Goal: Check status: Check status

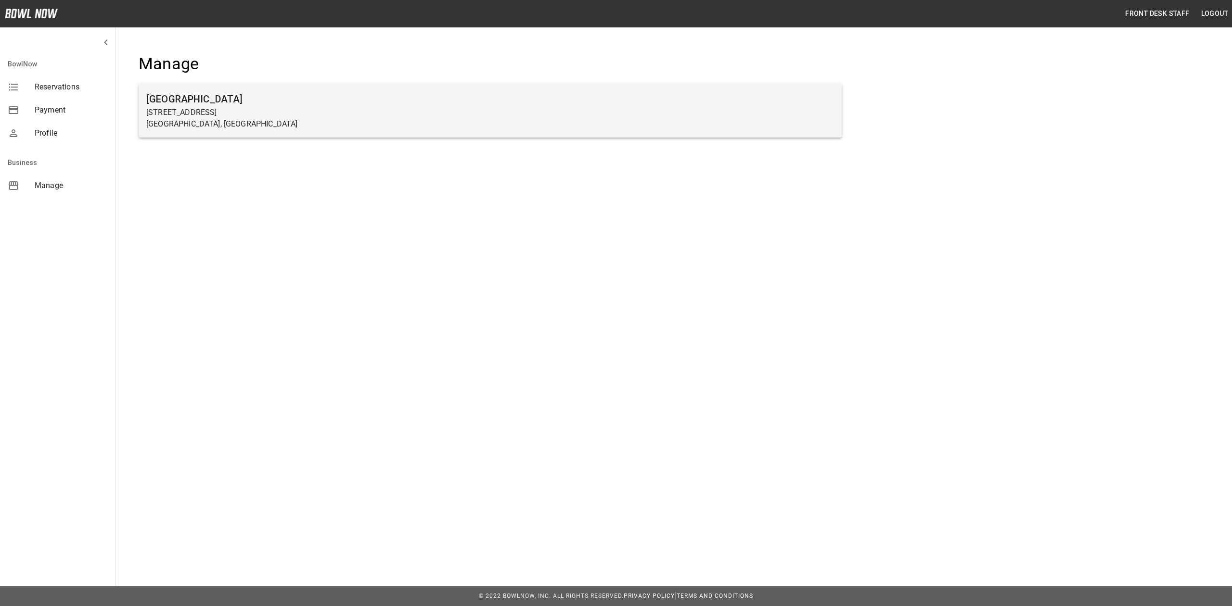
click at [185, 116] on p "[STREET_ADDRESS]" at bounding box center [490, 113] width 688 height 12
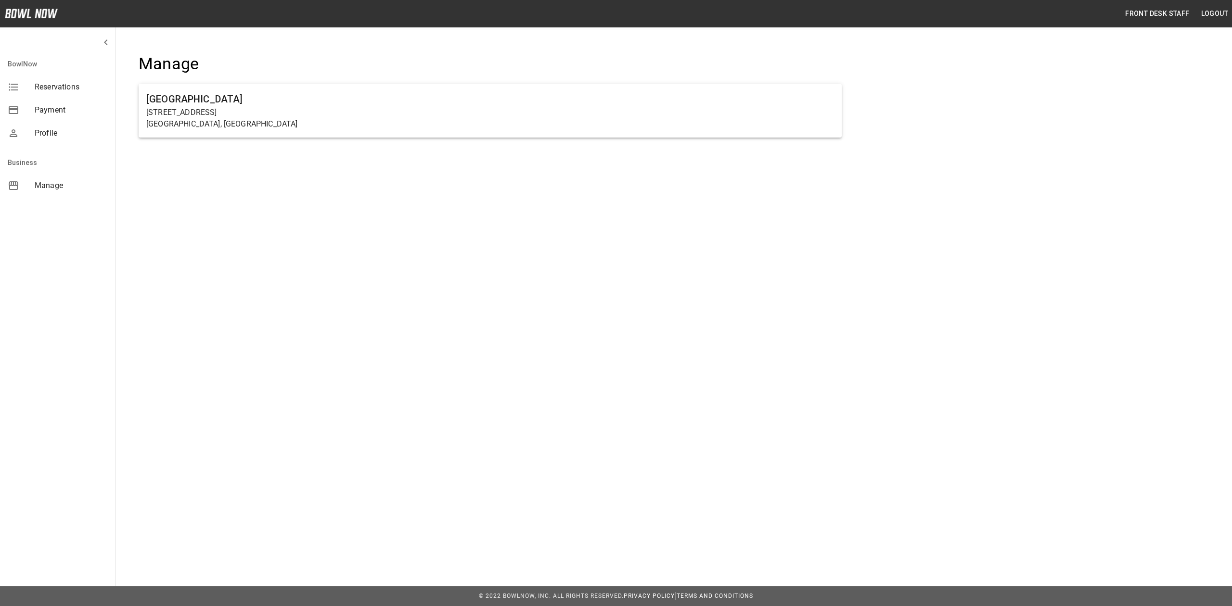
click at [69, 89] on span "Reservations" at bounding box center [71, 87] width 73 height 12
click at [71, 87] on span "Reservations" at bounding box center [71, 87] width 73 height 12
click at [72, 87] on span "Reservations" at bounding box center [71, 87] width 73 height 12
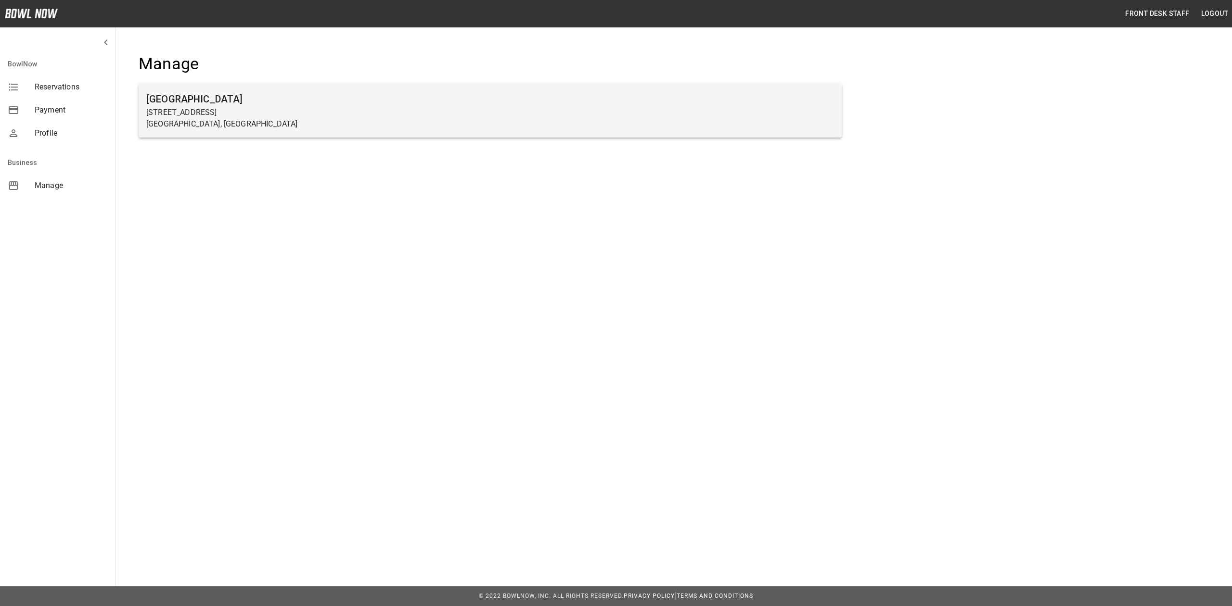
click at [262, 124] on p "[GEOGRAPHIC_DATA], [GEOGRAPHIC_DATA]" at bounding box center [490, 124] width 688 height 12
drag, startPoint x: 262, startPoint y: 124, endPoint x: 269, endPoint y: 125, distance: 7.4
click at [269, 125] on p "[GEOGRAPHIC_DATA], [GEOGRAPHIC_DATA]" at bounding box center [490, 124] width 688 height 12
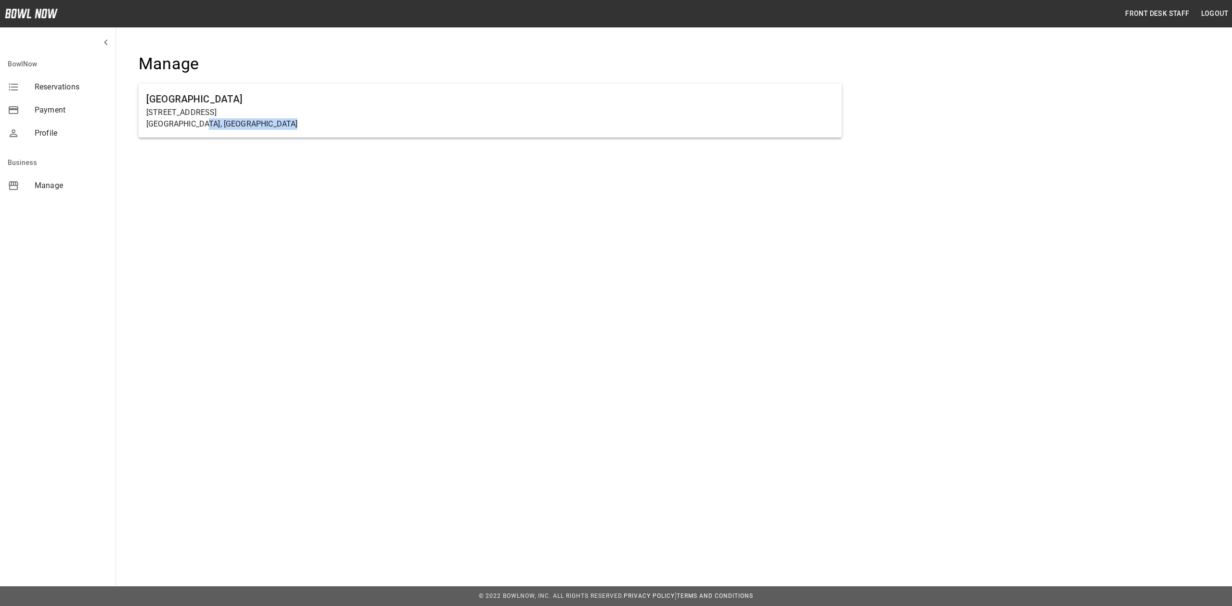
drag, startPoint x: 266, startPoint y: 125, endPoint x: 260, endPoint y: 123, distance: 5.6
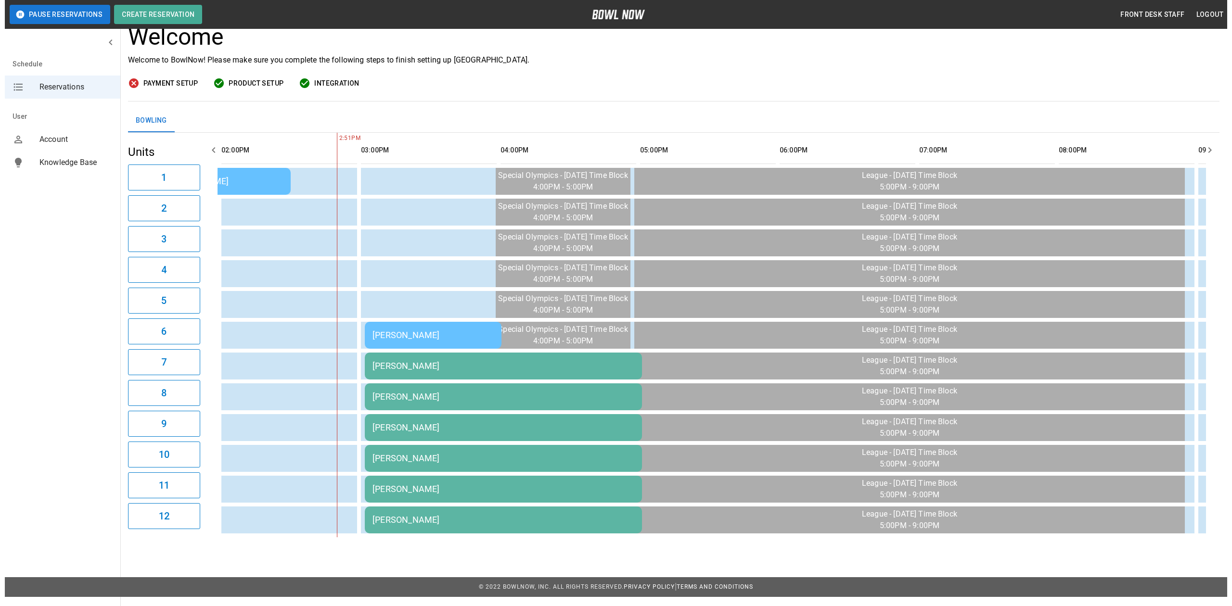
scroll to position [69, 0]
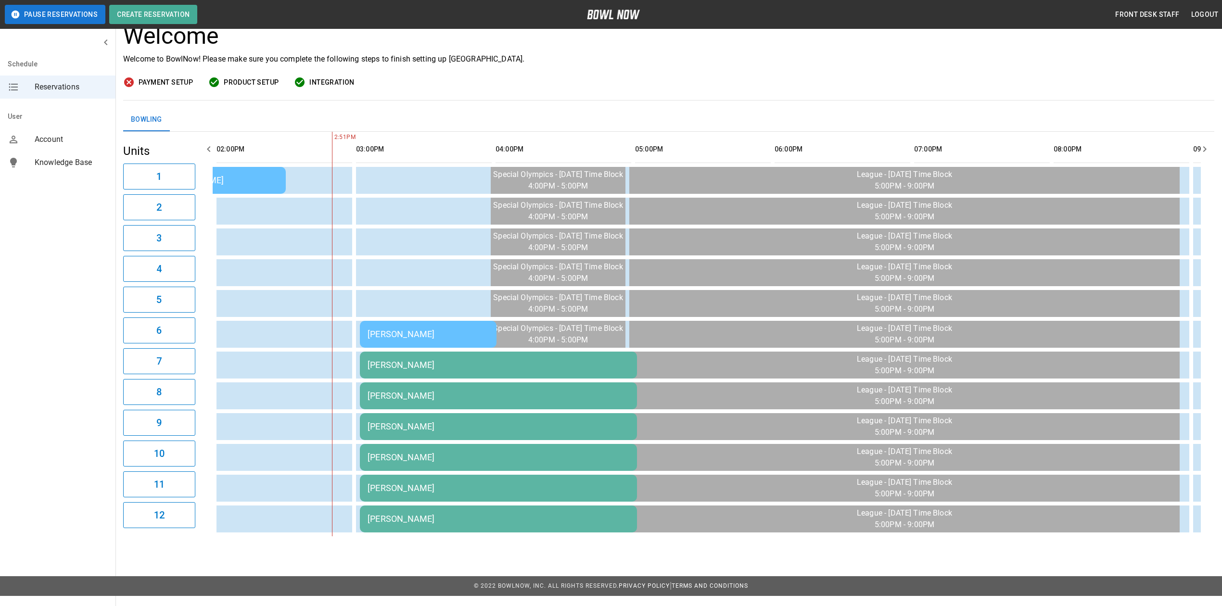
click at [395, 360] on div "[PERSON_NAME]" at bounding box center [499, 365] width 262 height 10
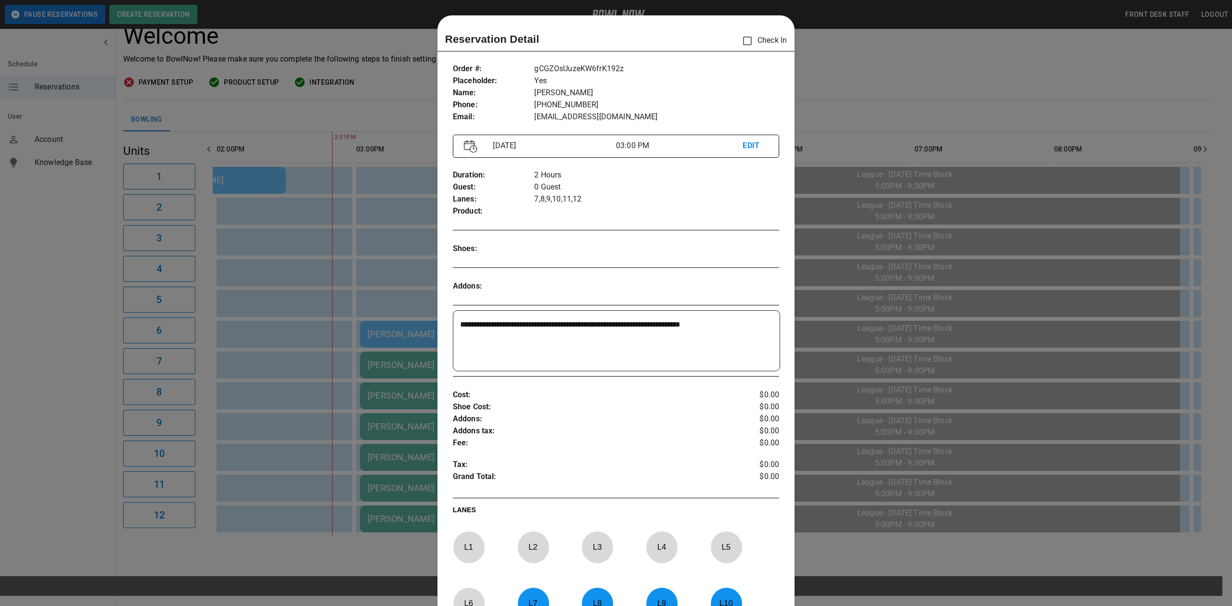
scroll to position [15, 0]
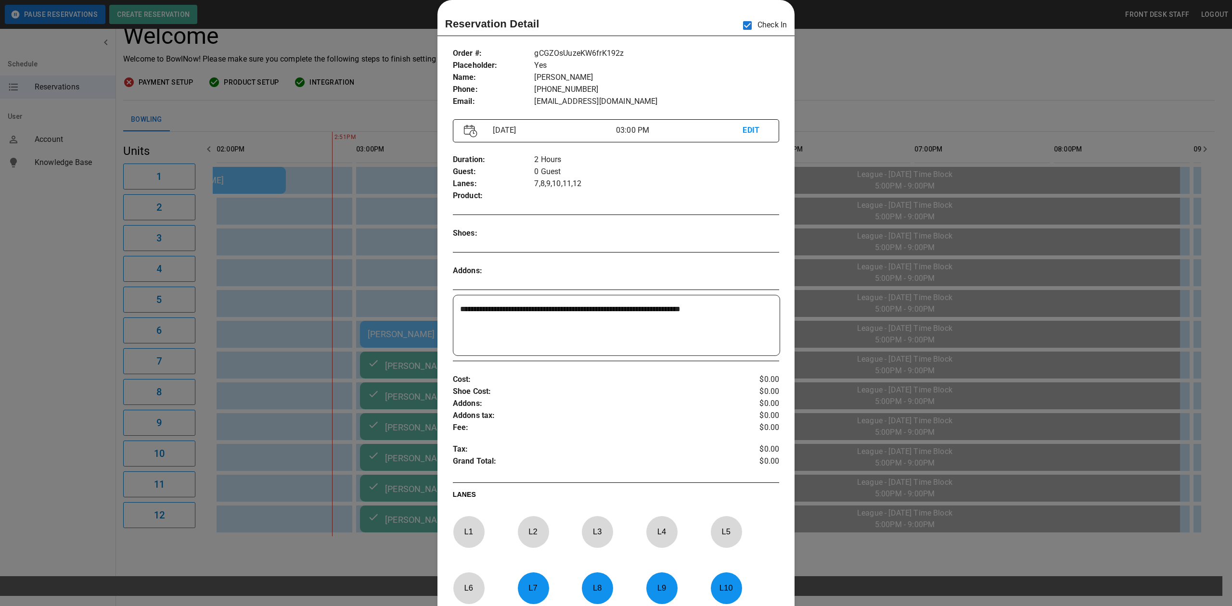
click at [844, 63] on div at bounding box center [616, 303] width 1232 height 606
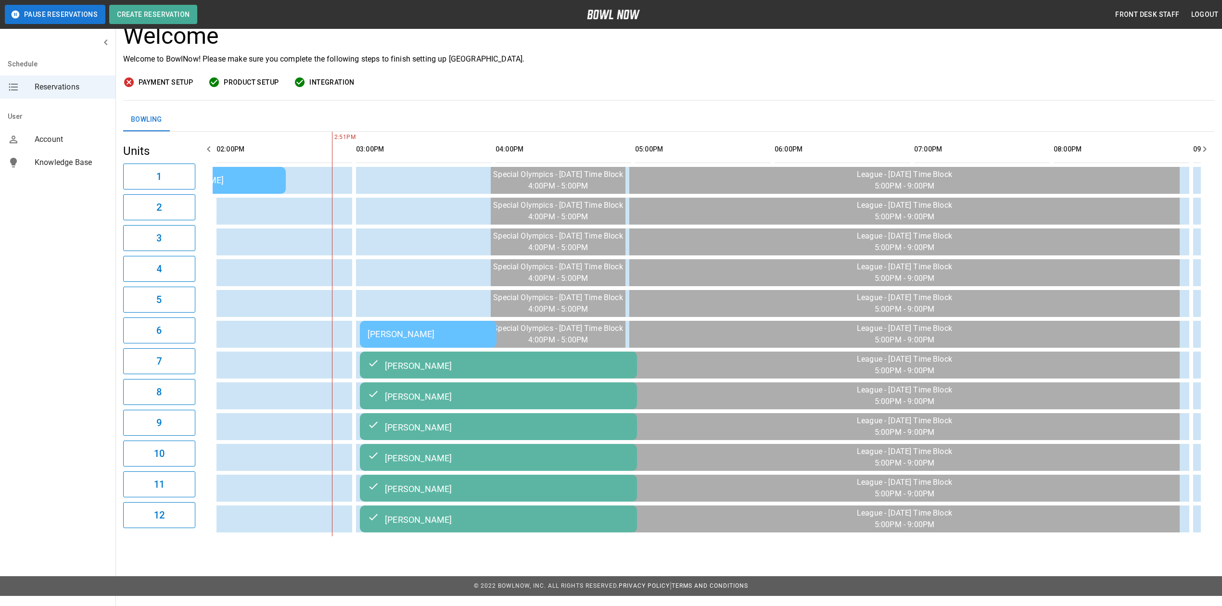
click at [420, 329] on div "[PERSON_NAME]" at bounding box center [428, 334] width 121 height 10
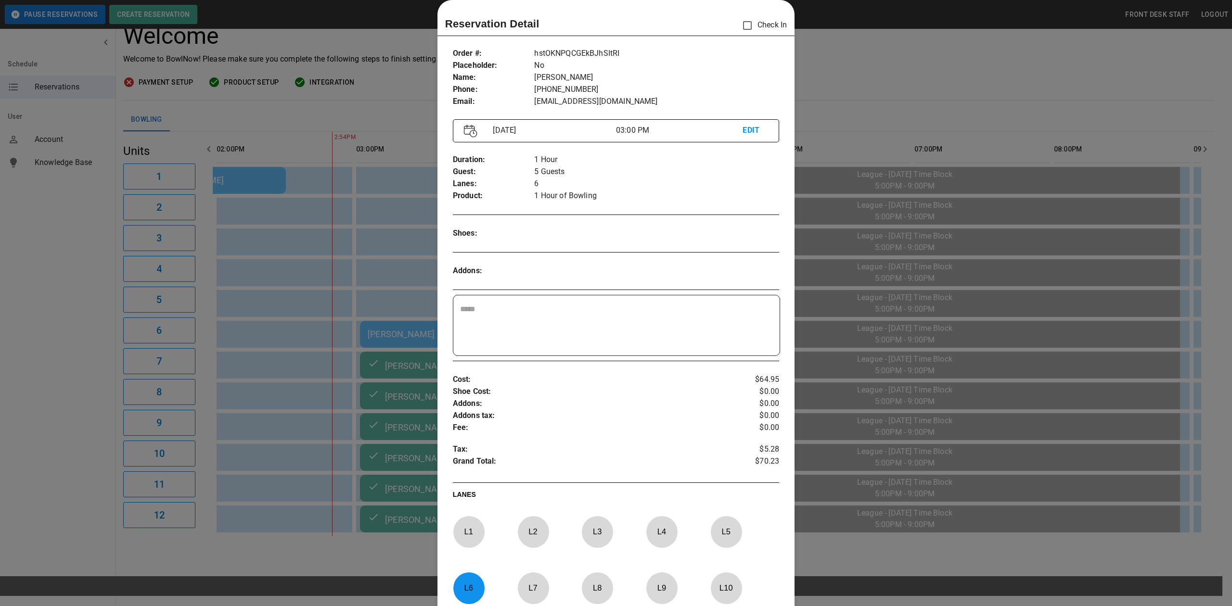
click at [405, 261] on div at bounding box center [616, 303] width 1232 height 606
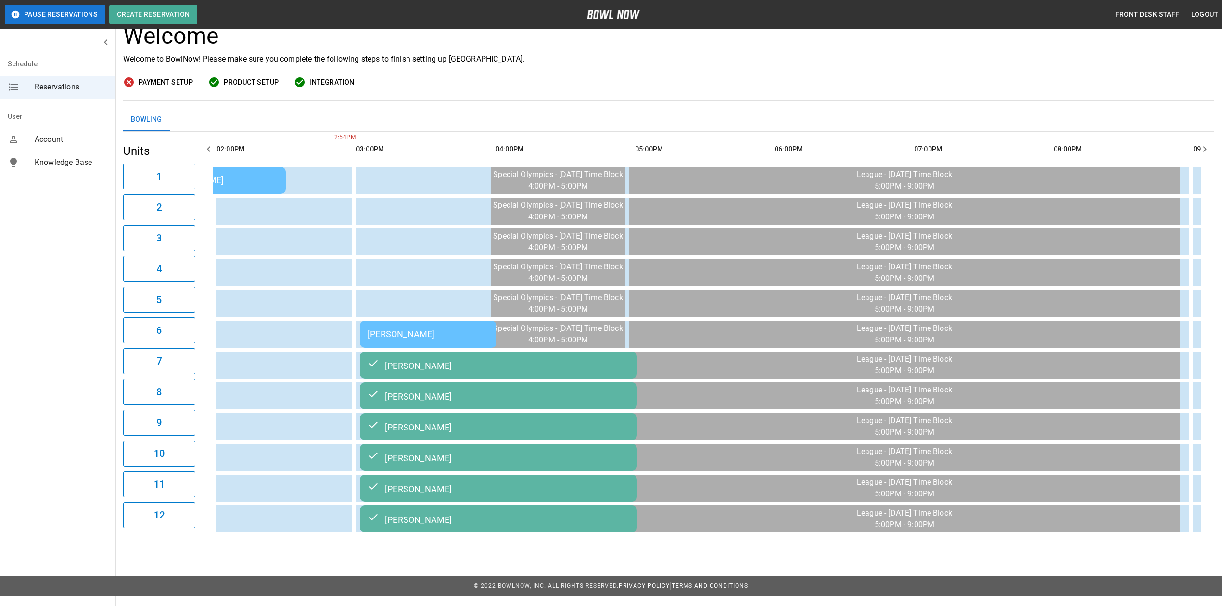
click at [441, 330] on div "[PERSON_NAME]" at bounding box center [428, 334] width 121 height 10
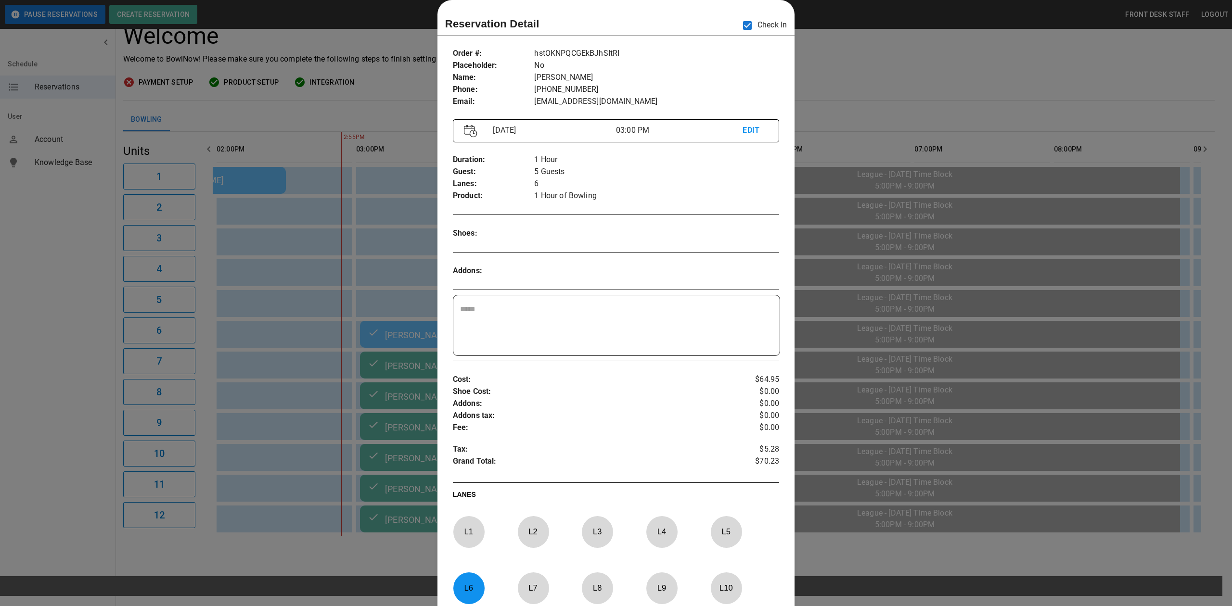
click at [872, 55] on div at bounding box center [616, 303] width 1232 height 606
